Goal: Navigation & Orientation: Find specific page/section

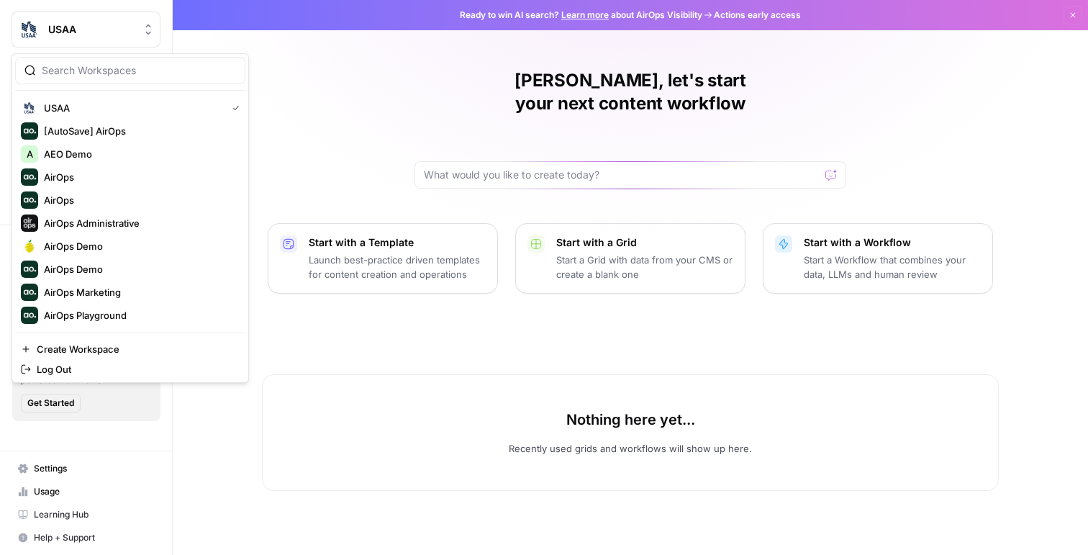
click at [145, 28] on icon "Workspace: USAA" at bounding box center [148, 29] width 14 height 14
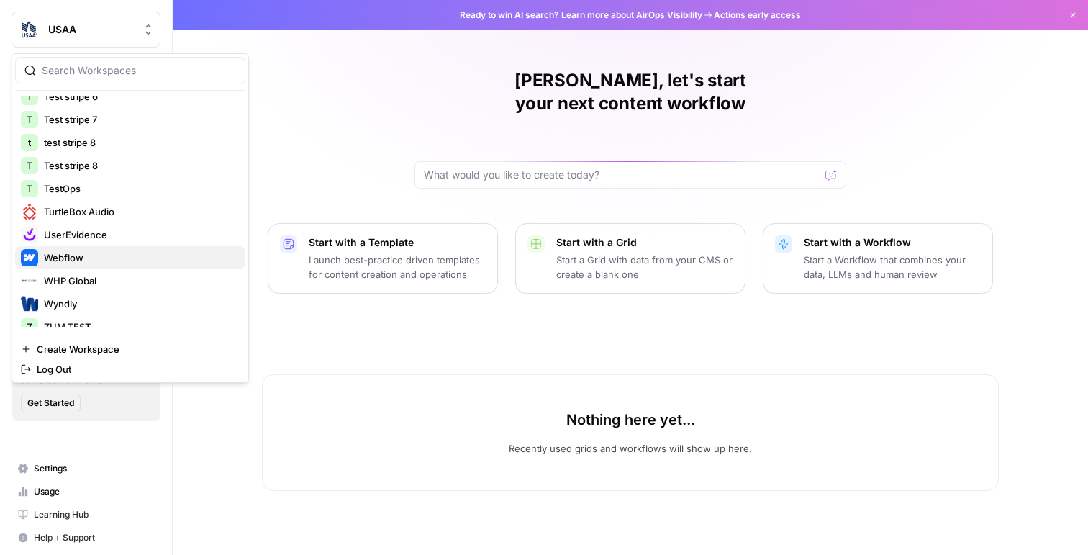
scroll to position [1123, 0]
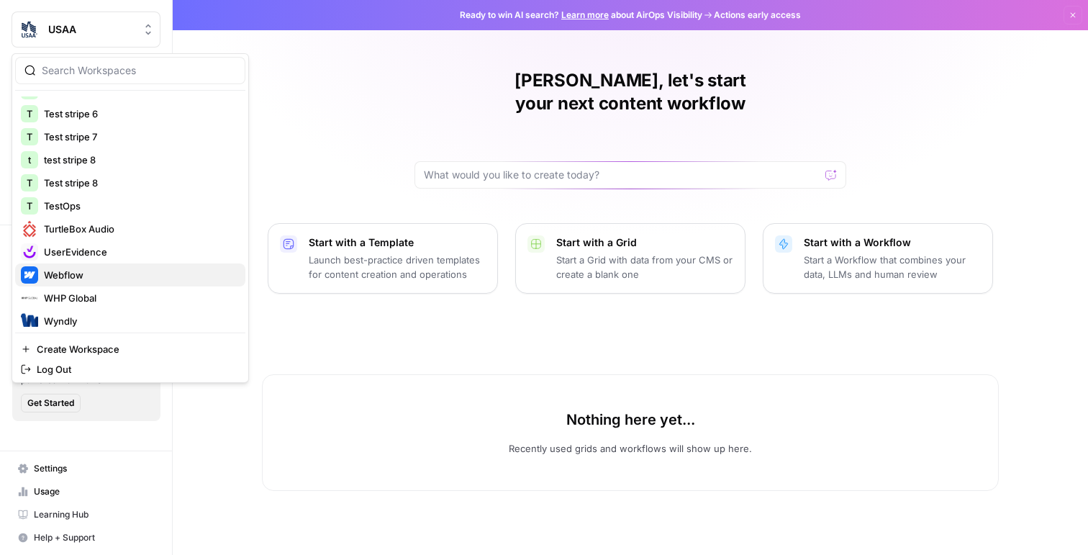
click at [129, 273] on span "Webflow" at bounding box center [139, 275] width 190 height 14
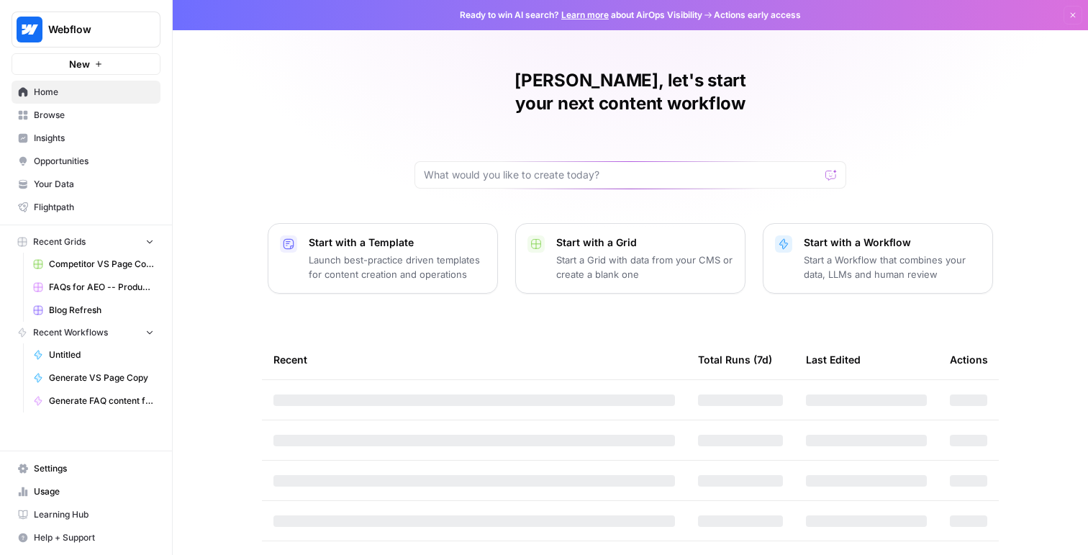
click at [90, 137] on span "Insights" at bounding box center [94, 138] width 120 height 13
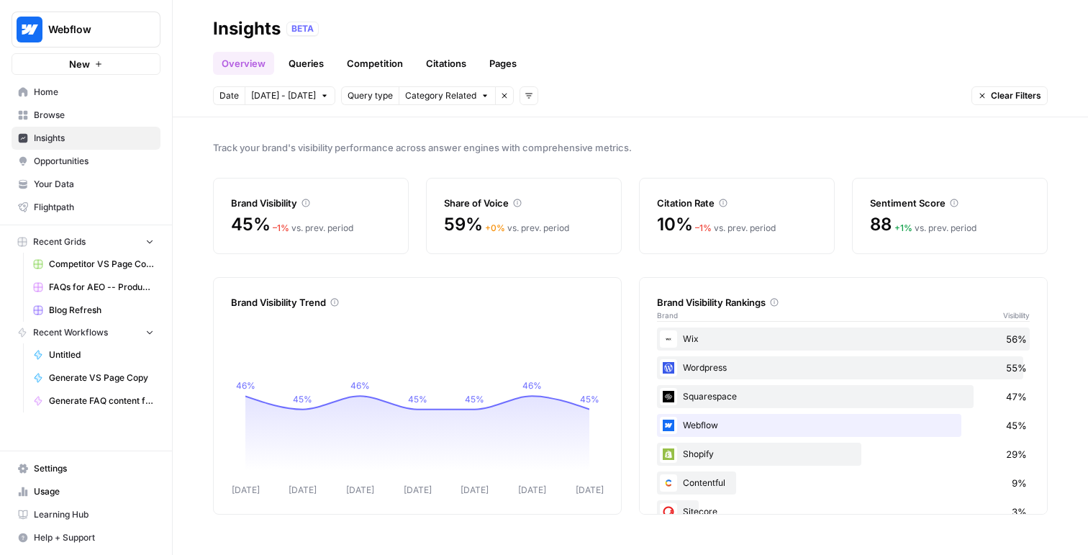
scroll to position [27, 0]
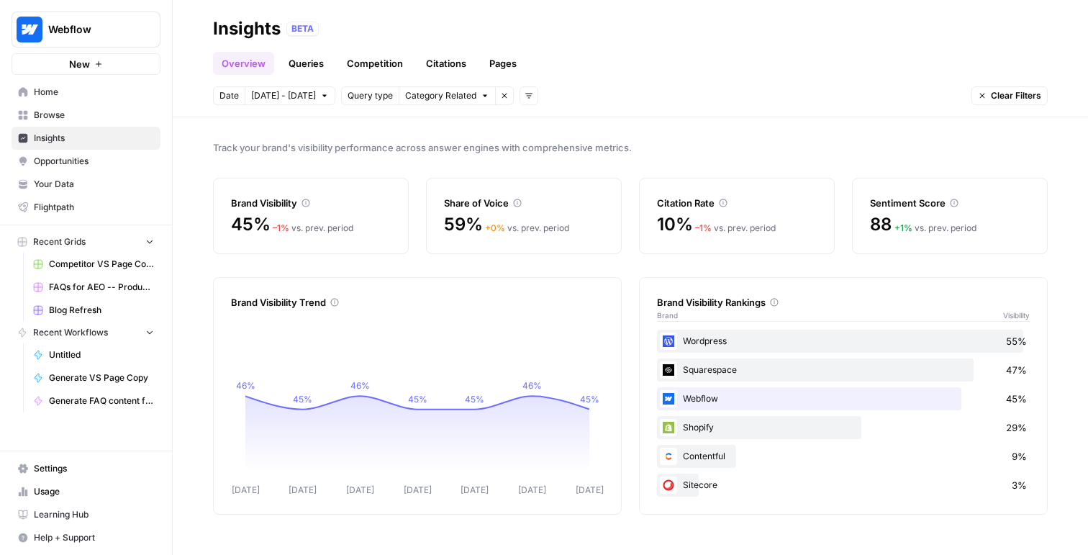
click at [315, 68] on link "Queries" at bounding box center [306, 63] width 53 height 23
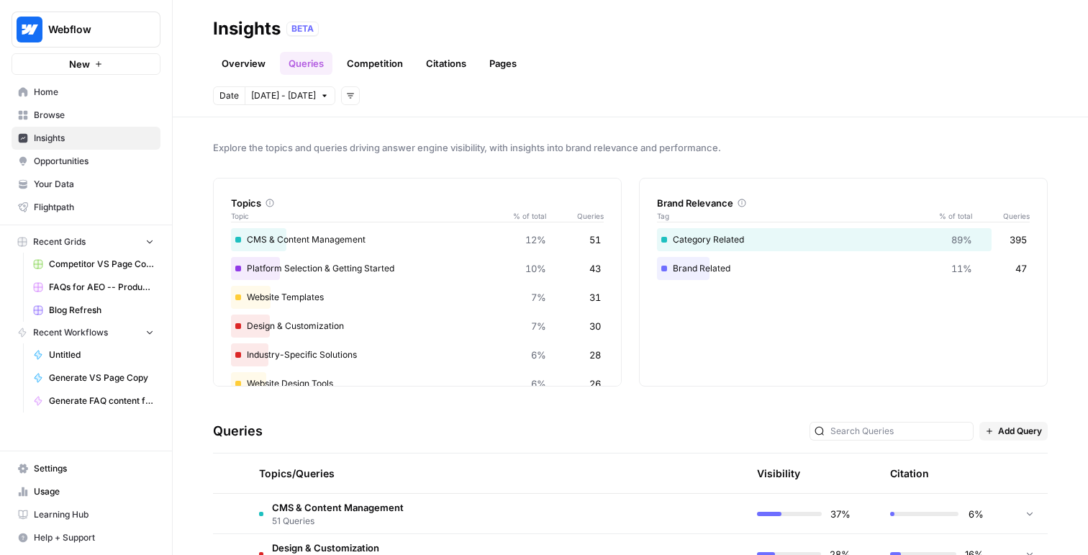
click at [379, 63] on link "Competition" at bounding box center [374, 63] width 73 height 23
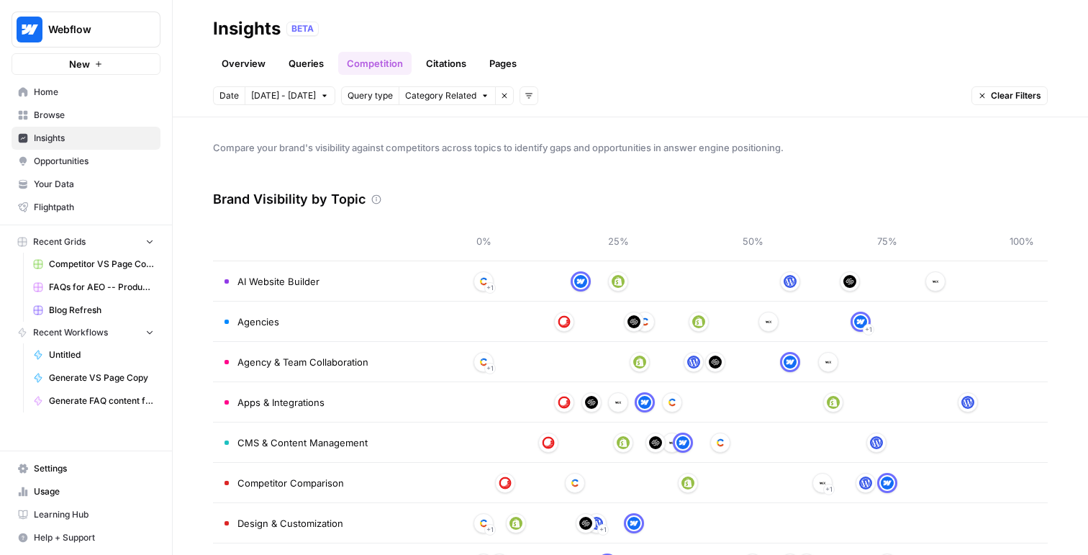
click at [441, 58] on link "Citations" at bounding box center [446, 63] width 58 height 23
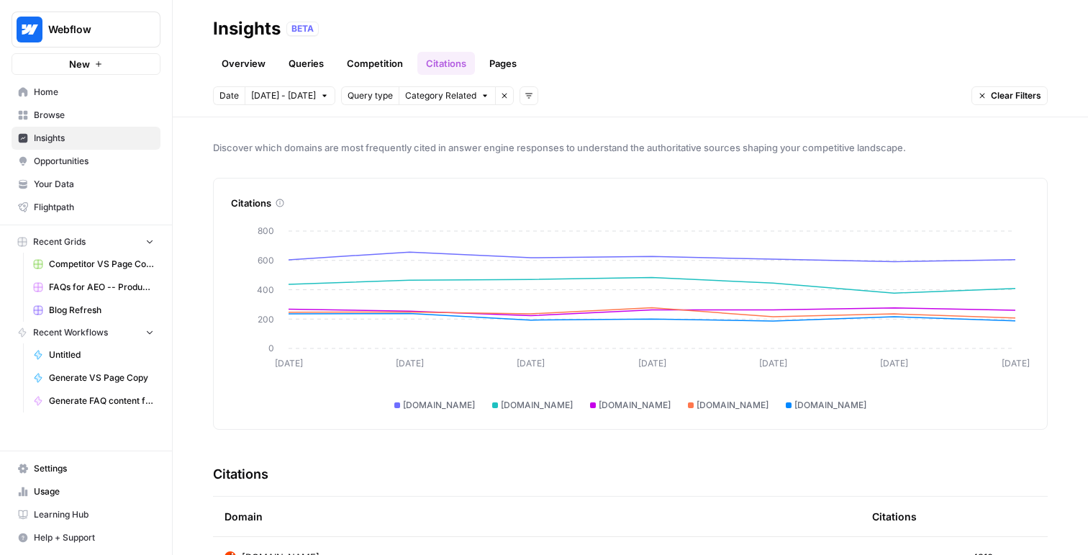
click at [508, 60] on link "Pages" at bounding box center [503, 63] width 45 height 23
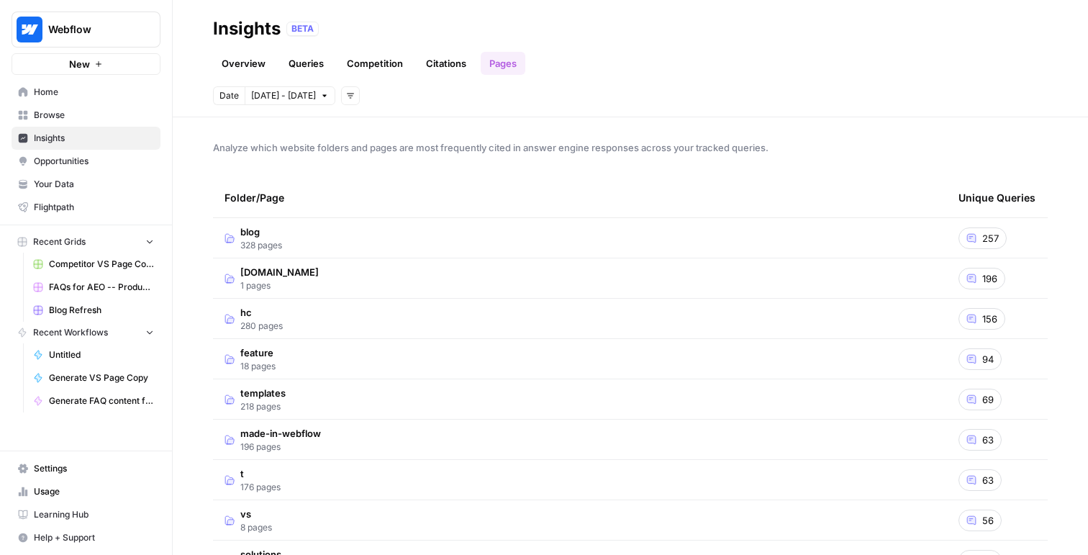
click at [89, 155] on span "Opportunities" at bounding box center [94, 161] width 120 height 13
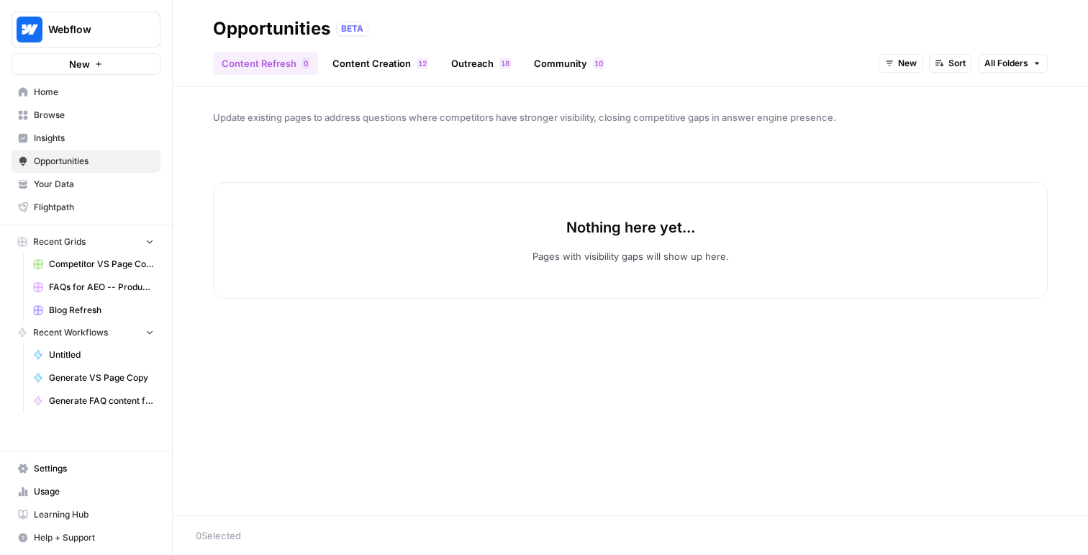
click at [363, 65] on link "Content Creation 2 1" at bounding box center [380, 63] width 113 height 23
